Goal: Check status: Check status

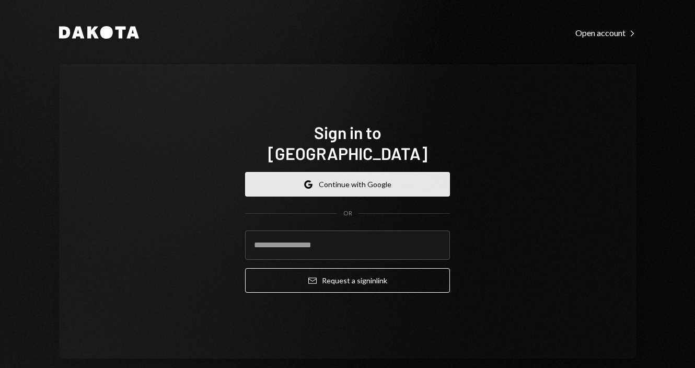
click at [363, 172] on button "Google Continue with Google" at bounding box center [347, 184] width 205 height 25
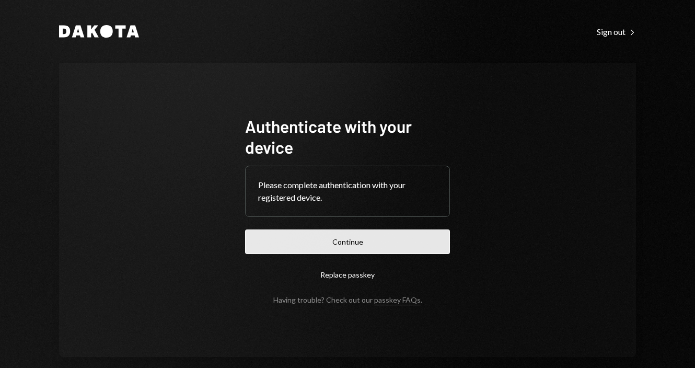
click at [336, 242] on button "Continue" at bounding box center [347, 241] width 205 height 25
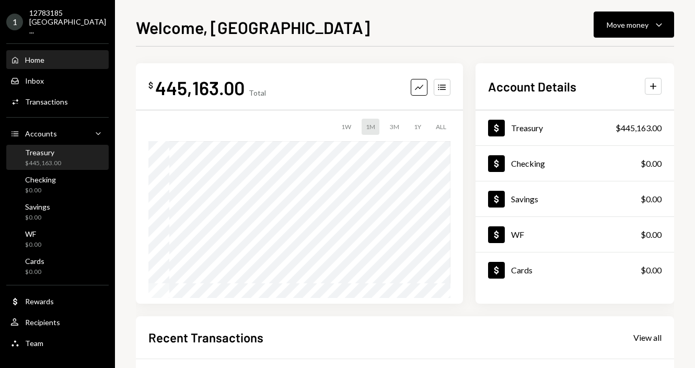
click at [70, 151] on div "Treasury $445,163.00" at bounding box center [57, 158] width 94 height 20
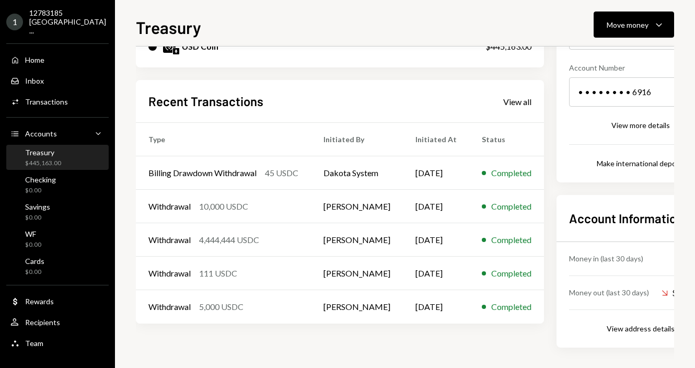
scroll to position [150, 0]
click at [523, 101] on div "View all" at bounding box center [517, 101] width 28 height 10
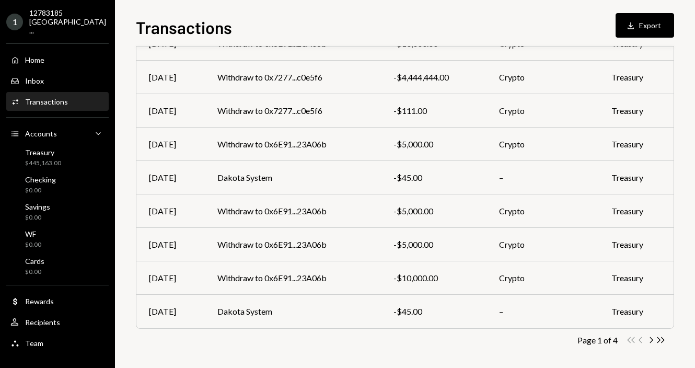
scroll to position [178, 0]
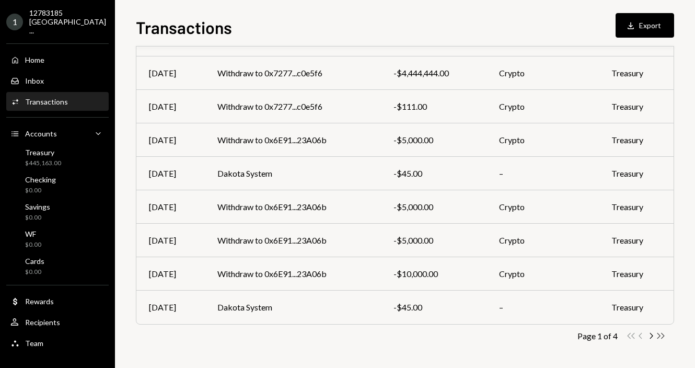
click at [659, 334] on icon "Double Arrow Right" at bounding box center [661, 336] width 10 height 10
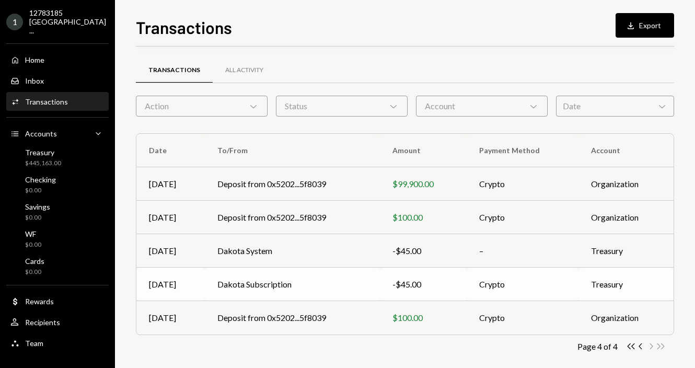
scroll to position [10, 0]
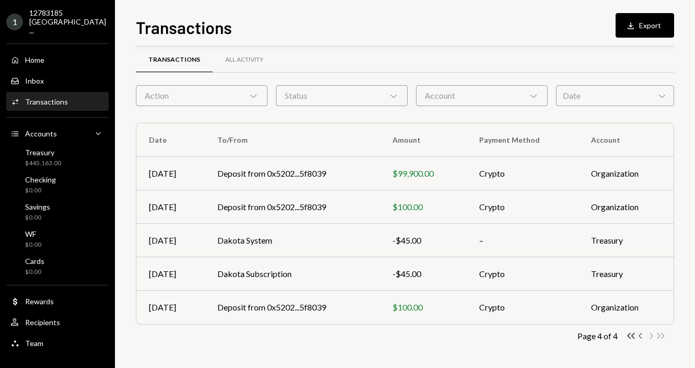
click at [640, 336] on icon "button" at bounding box center [639, 336] width 3 height 6
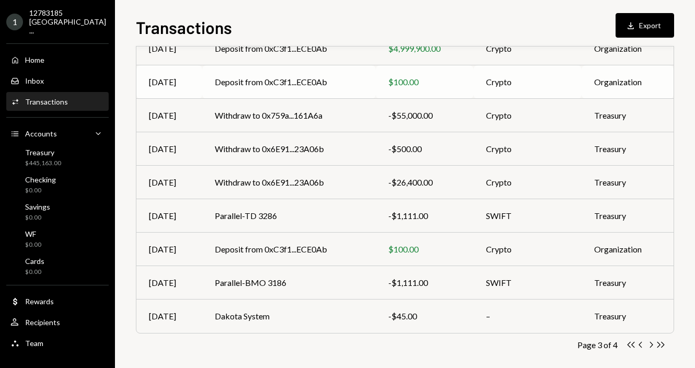
scroll to position [178, 0]
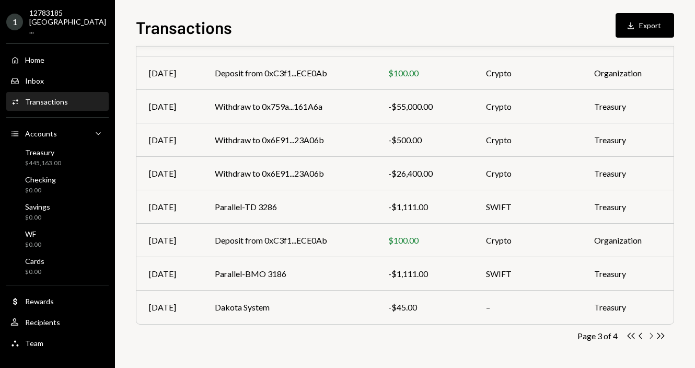
click at [651, 339] on icon "Chevron Right" at bounding box center [651, 336] width 10 height 10
